Goal: Task Accomplishment & Management: Manage account settings

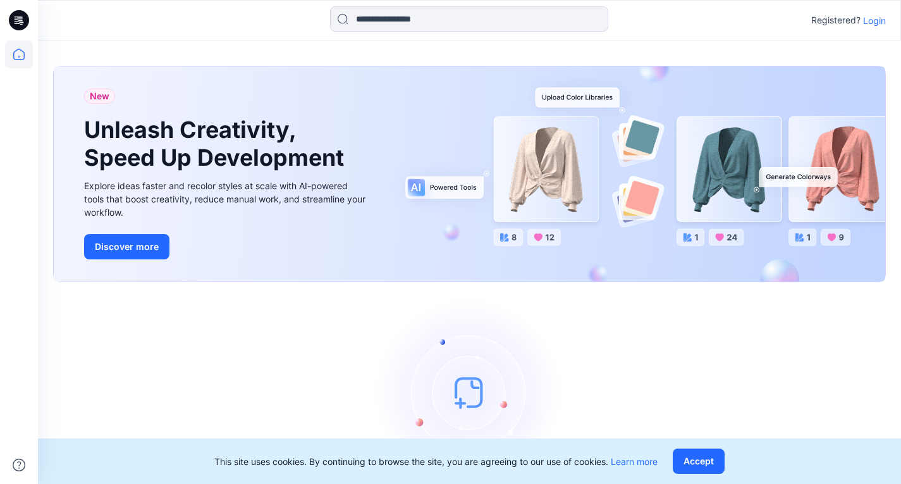
click at [874, 19] on p "Login" at bounding box center [874, 20] width 23 height 13
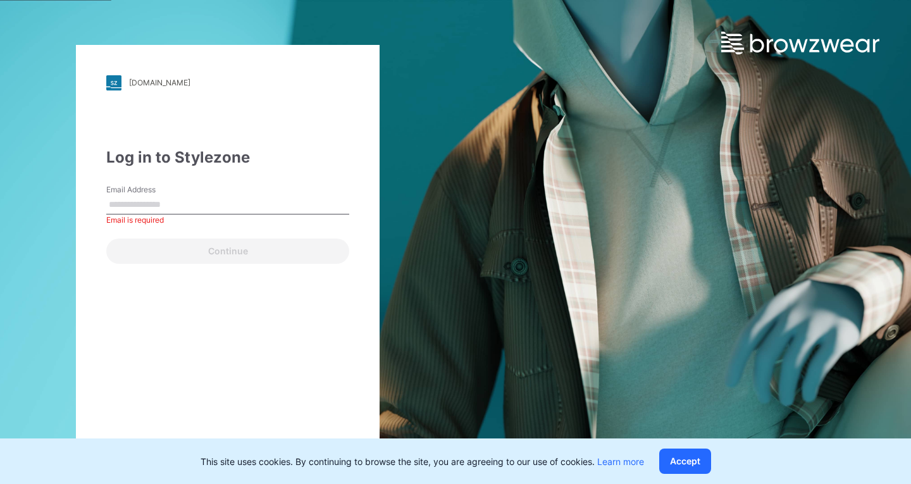
click at [124, 206] on input "Email Address" at bounding box center [227, 204] width 243 height 19
paste input "**********"
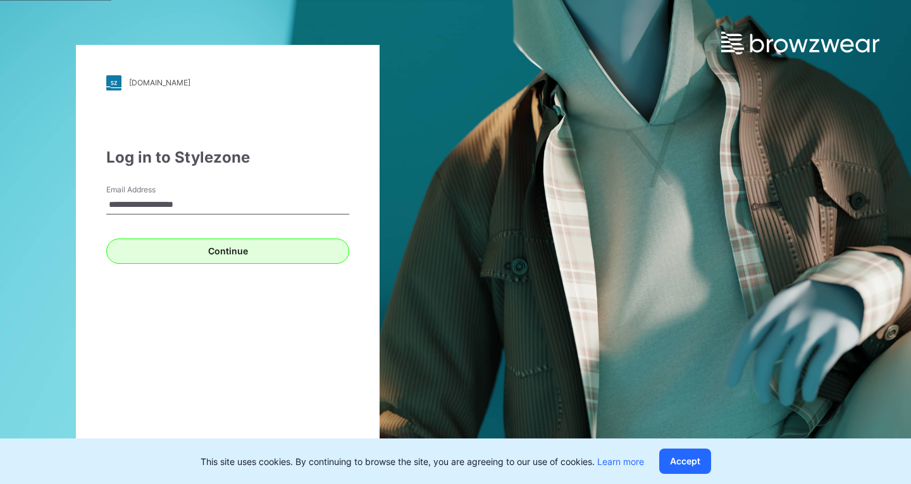
type input "**********"
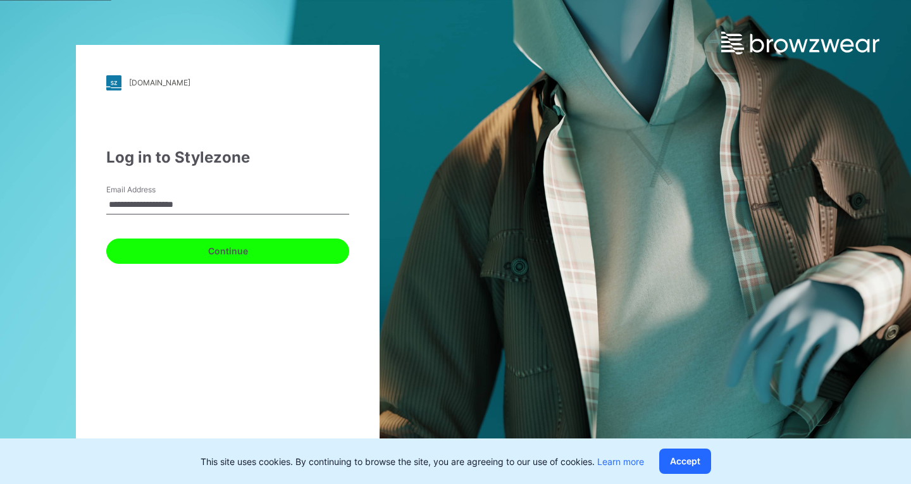
click at [221, 247] on button "Continue" at bounding box center [227, 250] width 243 height 25
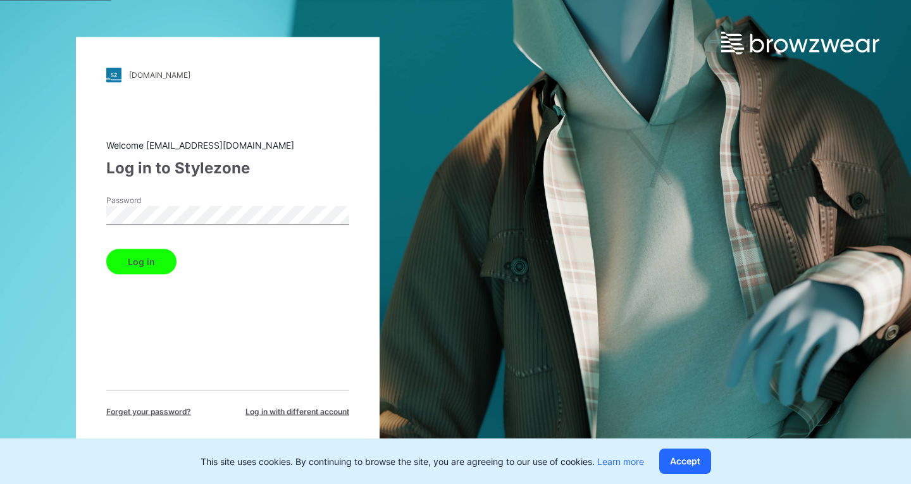
click at [143, 259] on button "Log in" at bounding box center [141, 261] width 70 height 25
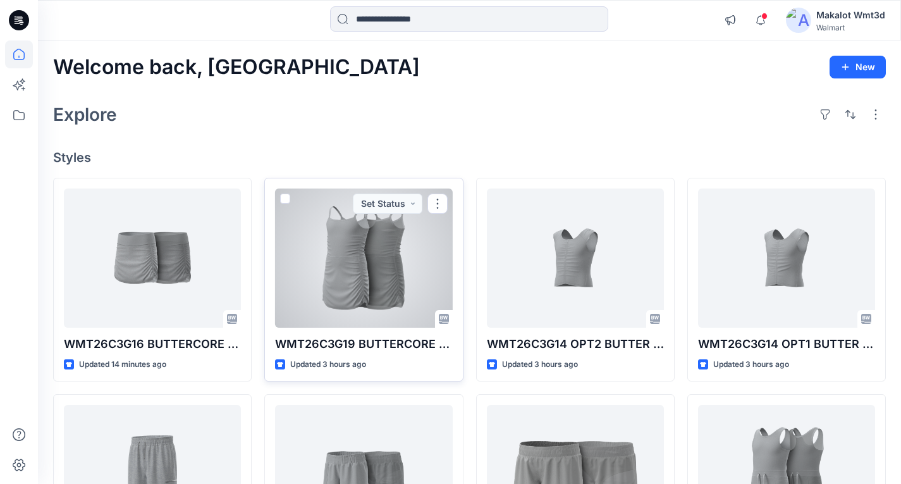
click at [370, 277] on div at bounding box center [363, 258] width 177 height 139
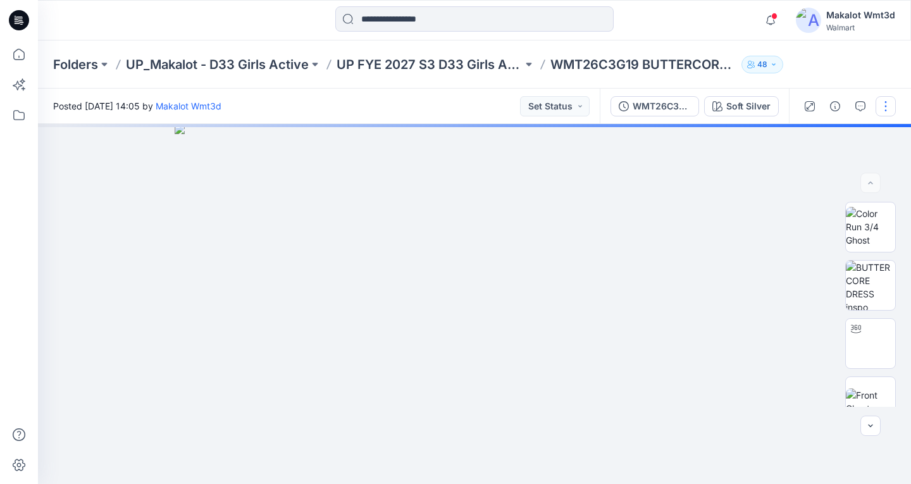
click at [880, 108] on button "button" at bounding box center [885, 106] width 20 height 20
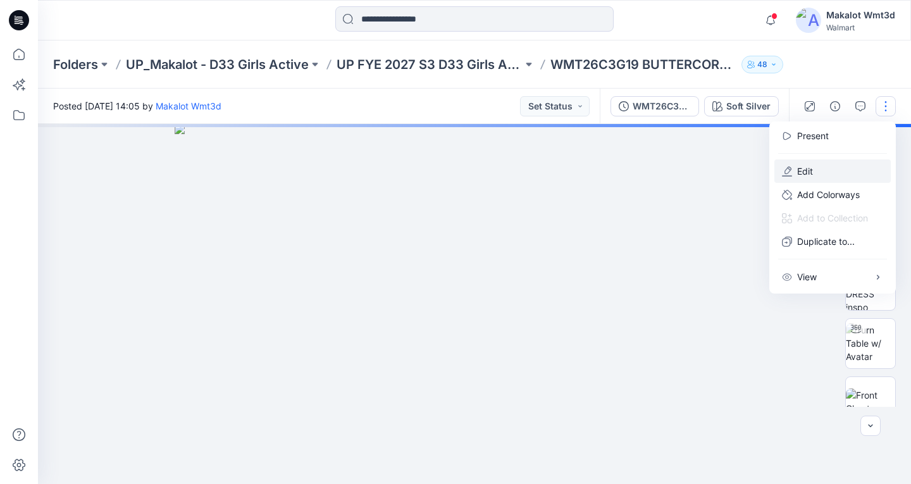
click at [810, 173] on p "Edit" at bounding box center [805, 170] width 16 height 13
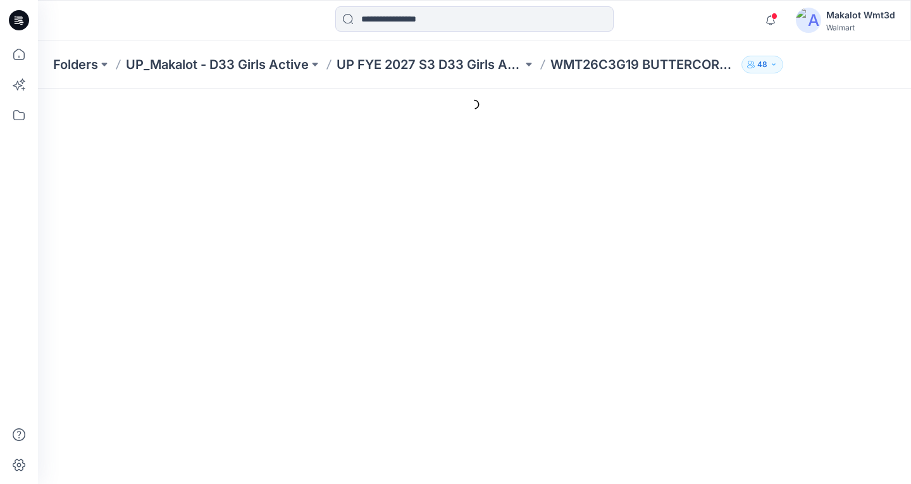
click at [808, 102] on div at bounding box center [474, 105] width 873 height 32
click at [605, 147] on ul "Style Present" at bounding box center [538, 146] width 706 height 23
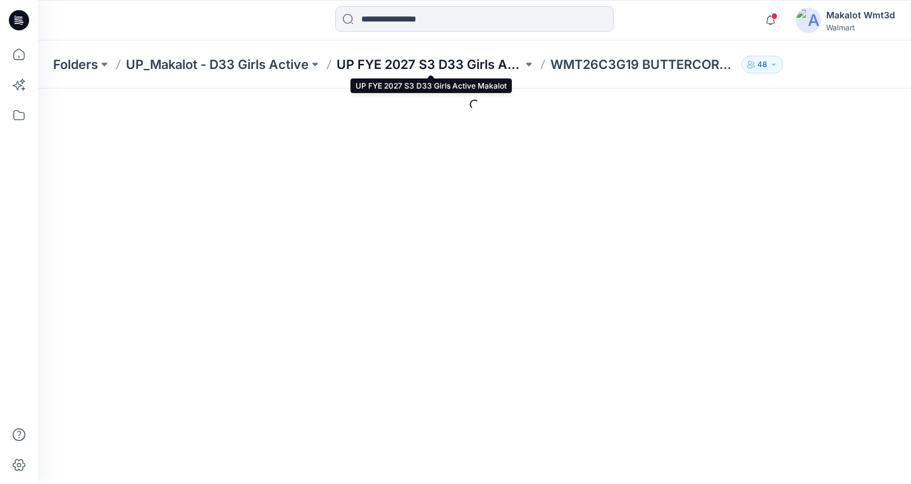
click at [496, 66] on p "UP FYE 2027 S3 D33 Girls Active Makalot" at bounding box center [430, 65] width 186 height 18
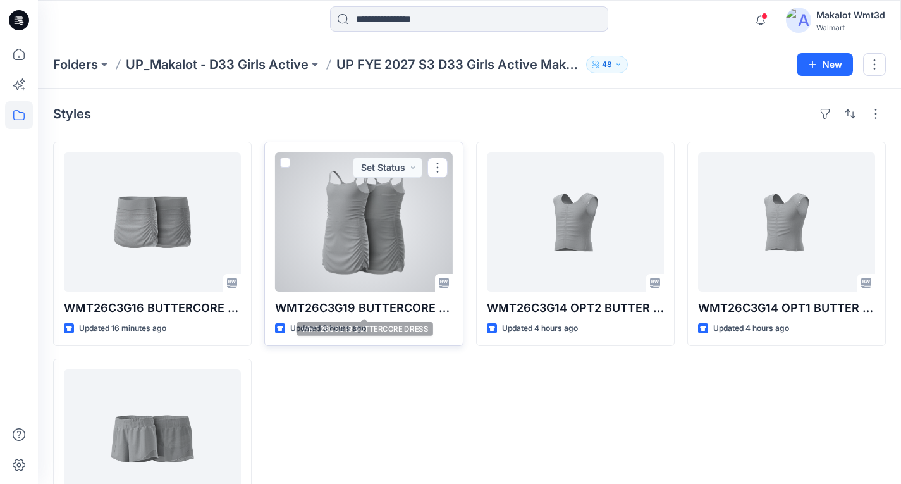
click at [349, 298] on div "WMT26C3G19 BUTTERCORE DRESS Updated 3 hours ago Set Status" at bounding box center [363, 244] width 199 height 204
click at [351, 268] on div at bounding box center [363, 221] width 177 height 139
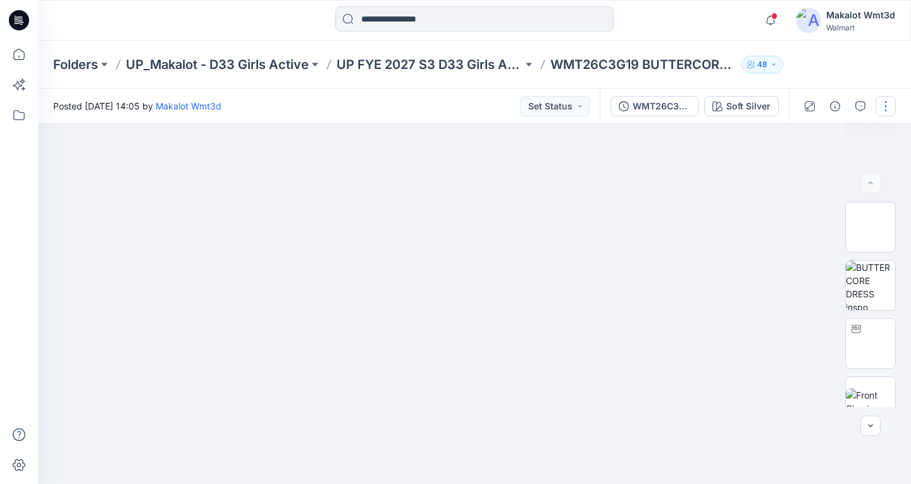
click at [882, 107] on button "button" at bounding box center [885, 106] width 20 height 20
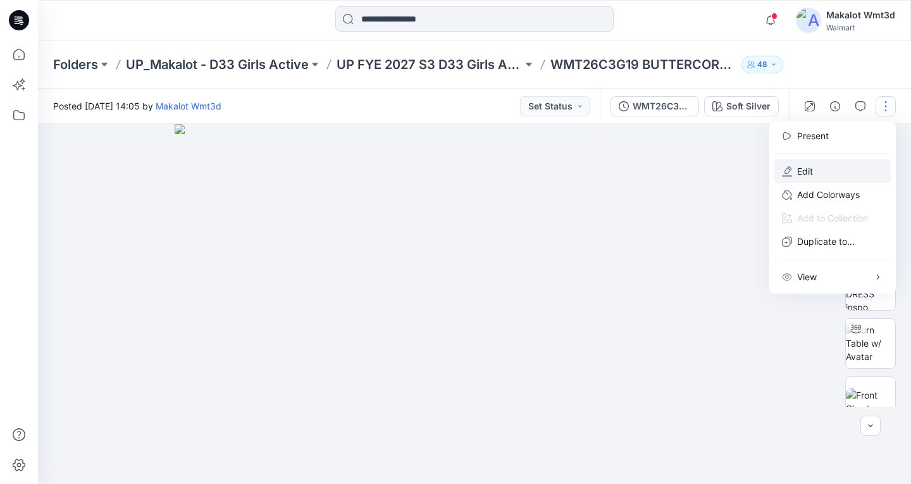
click at [805, 175] on p "Edit" at bounding box center [805, 170] width 16 height 13
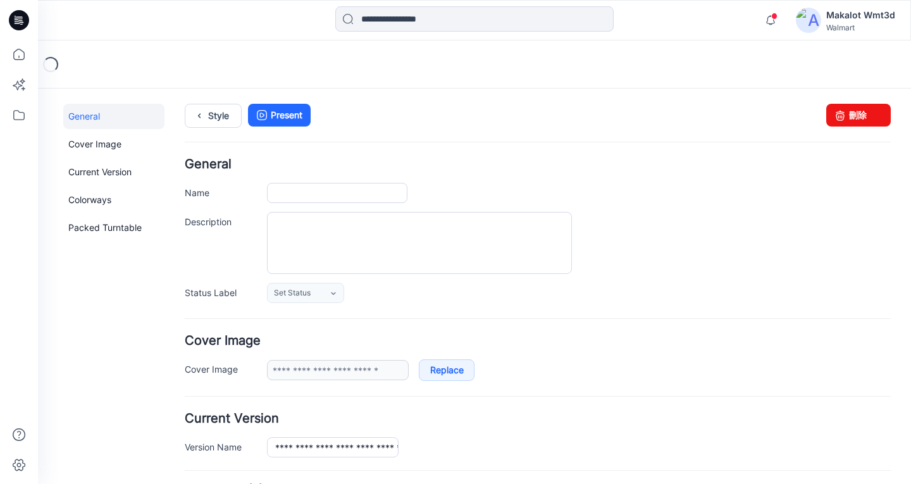
type input "**********"
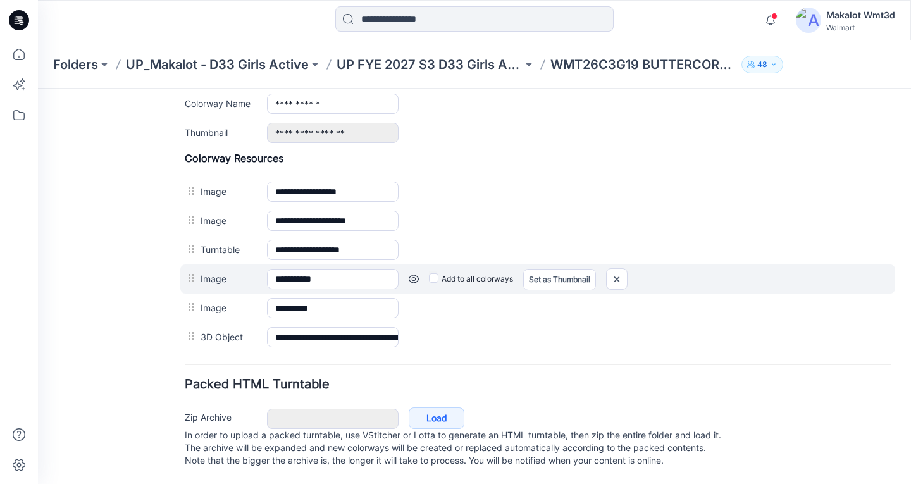
scroll to position [421, 0]
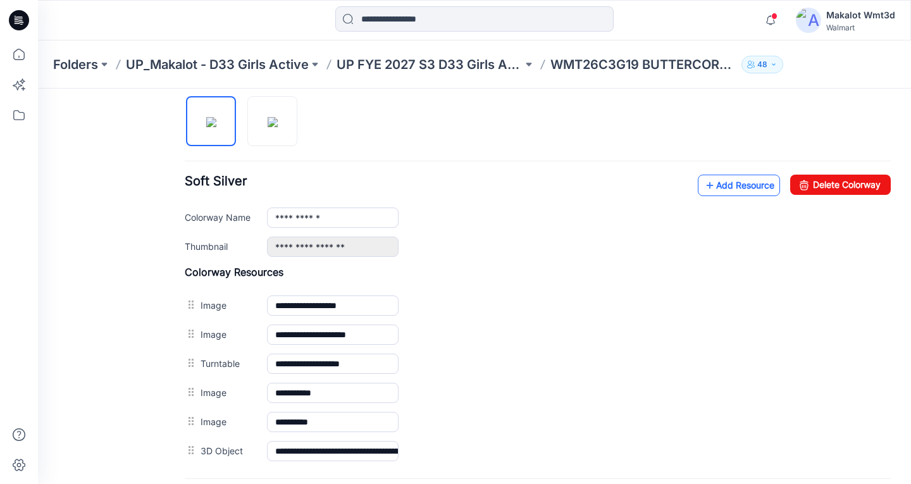
click at [724, 185] on link "Add Resource" at bounding box center [739, 186] width 82 height 22
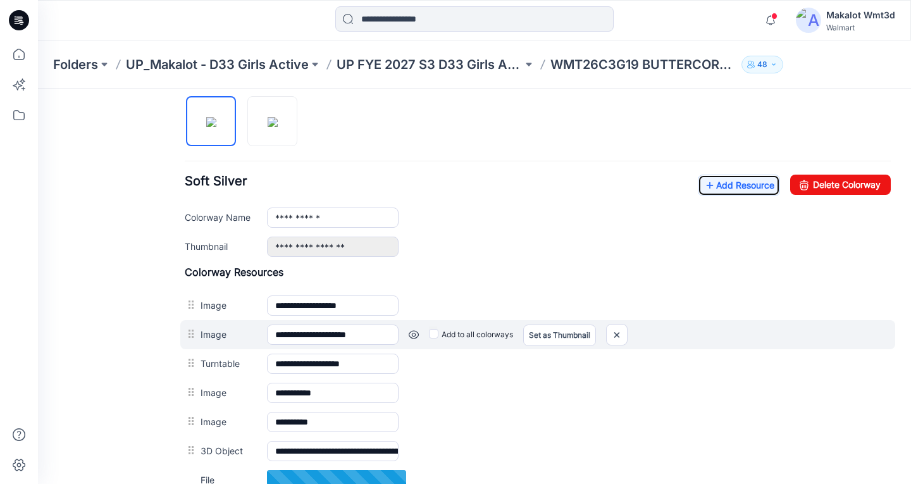
scroll to position [576, 0]
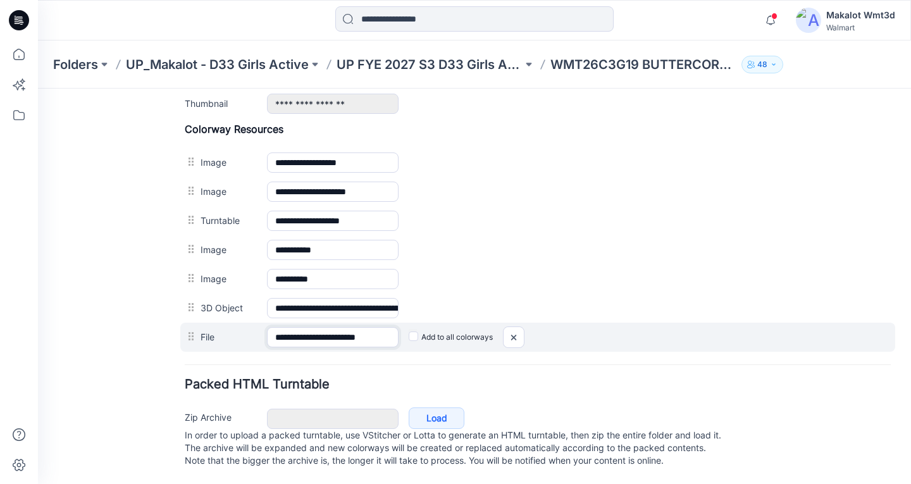
click at [362, 327] on input "**********" at bounding box center [333, 337] width 132 height 20
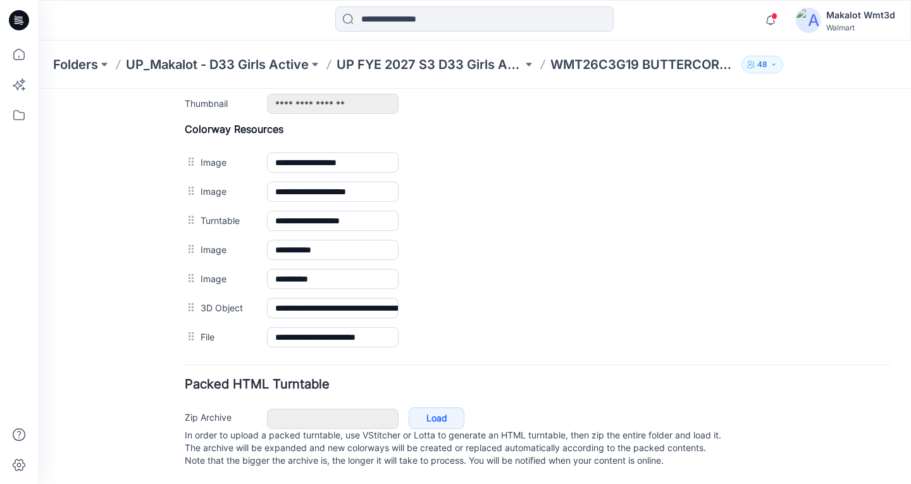
click at [392, 345] on form "**********" at bounding box center [538, 33] width 706 height 877
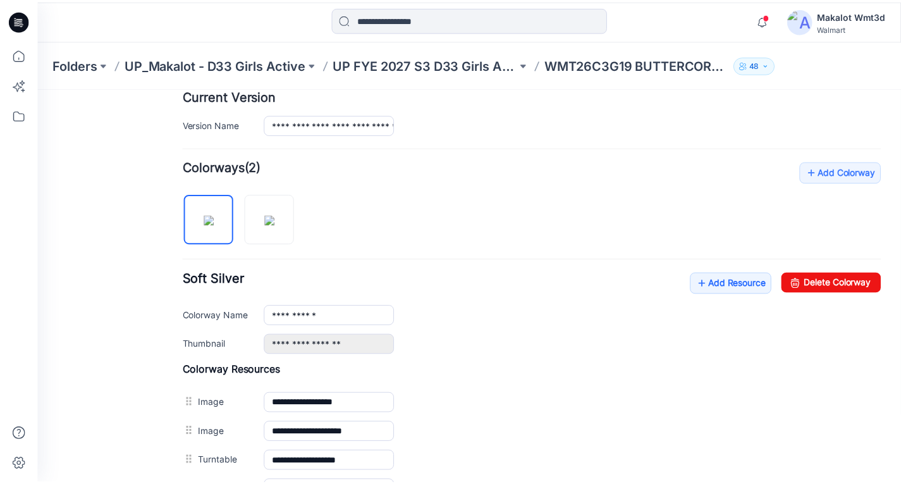
scroll to position [259, 0]
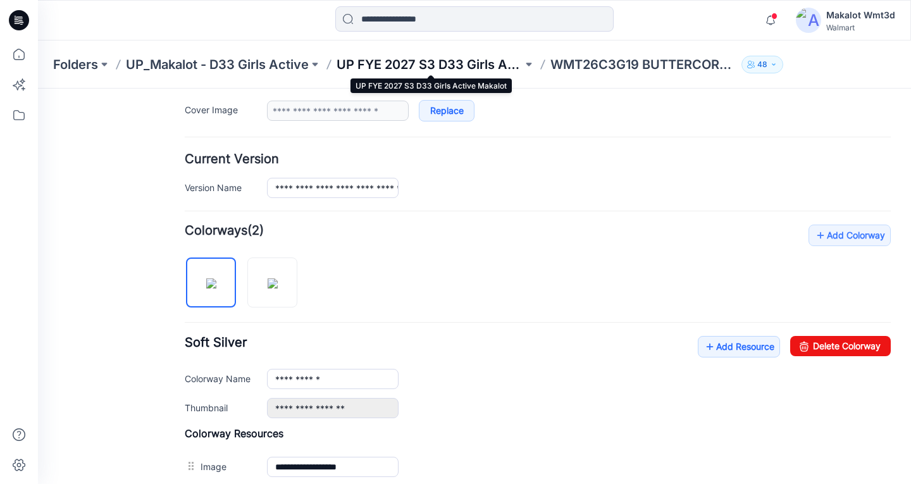
click at [440, 61] on p "UP FYE 2027 S3 D33 Girls Active Makalot" at bounding box center [430, 65] width 186 height 18
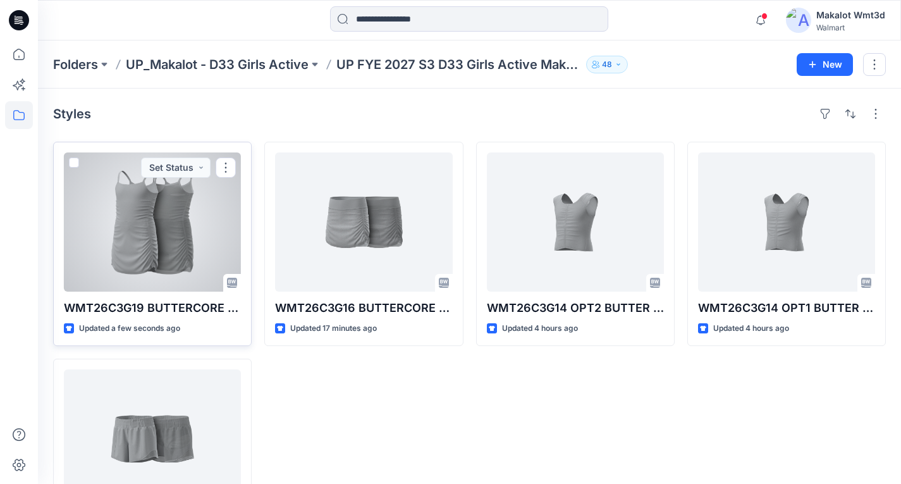
click at [163, 230] on div at bounding box center [152, 221] width 177 height 139
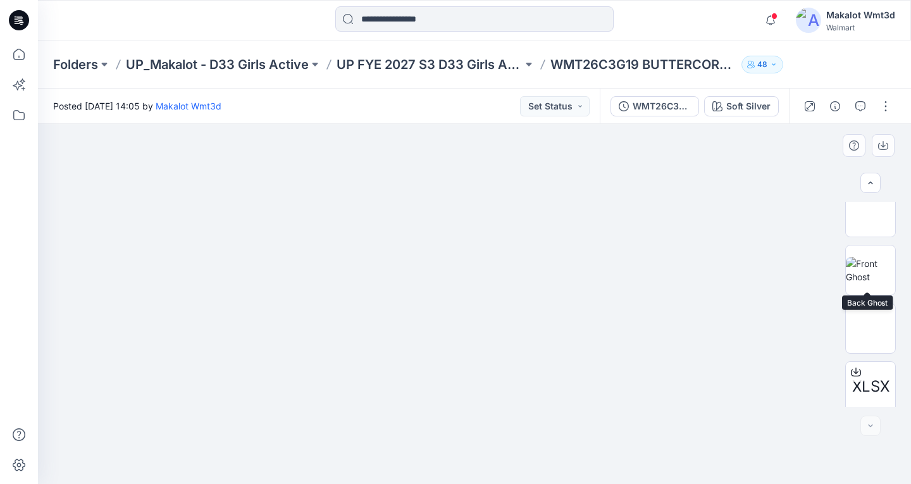
scroll to position [253, 0]
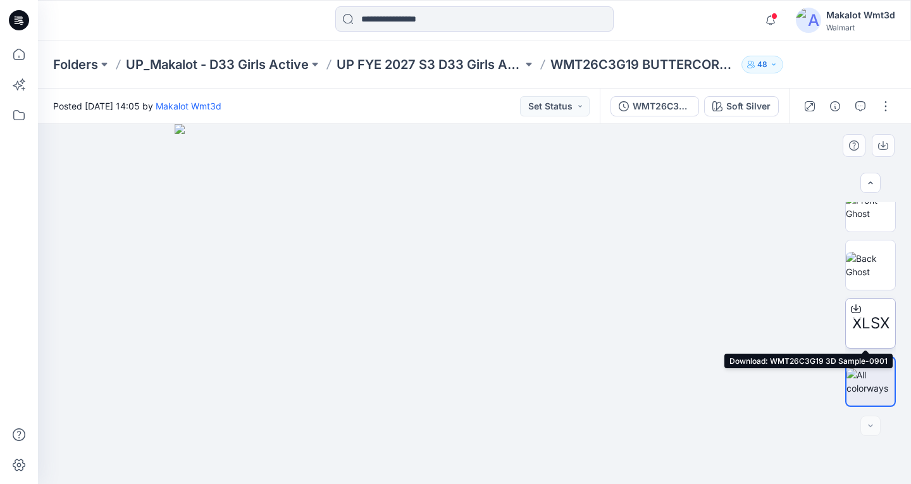
click at [865, 316] on span "XLSX" at bounding box center [870, 323] width 37 height 23
click at [853, 306] on icon at bounding box center [855, 307] width 5 height 6
click at [851, 306] on icon at bounding box center [856, 309] width 10 height 10
